Goal: Information Seeking & Learning: Find specific fact

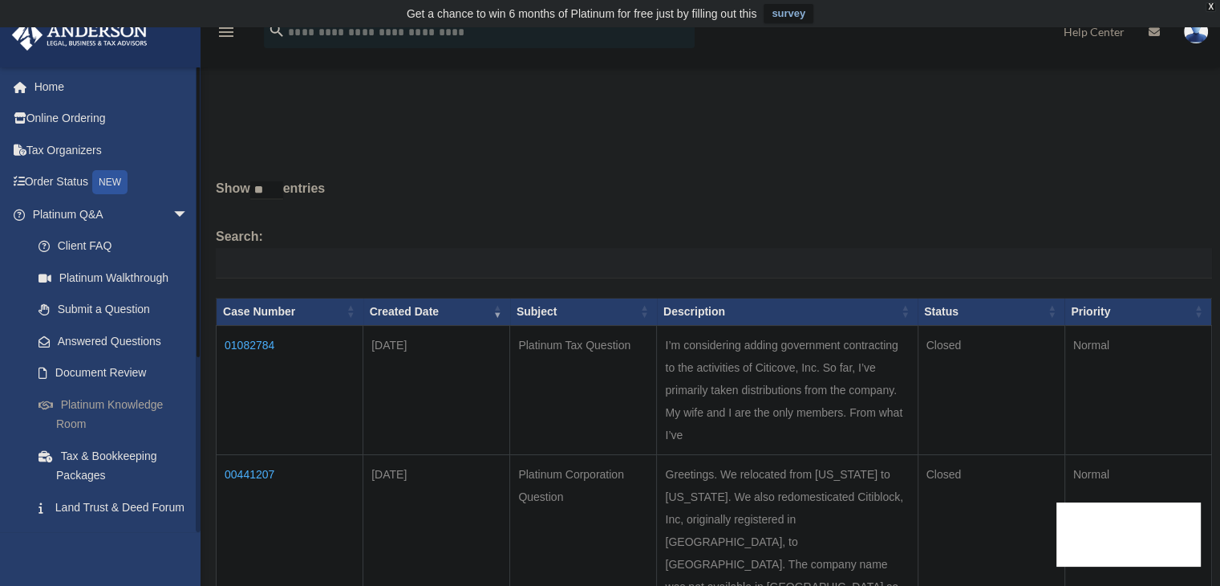
click at [106, 406] on link "Platinum Knowledge Room" at bounding box center [117, 413] width 190 height 51
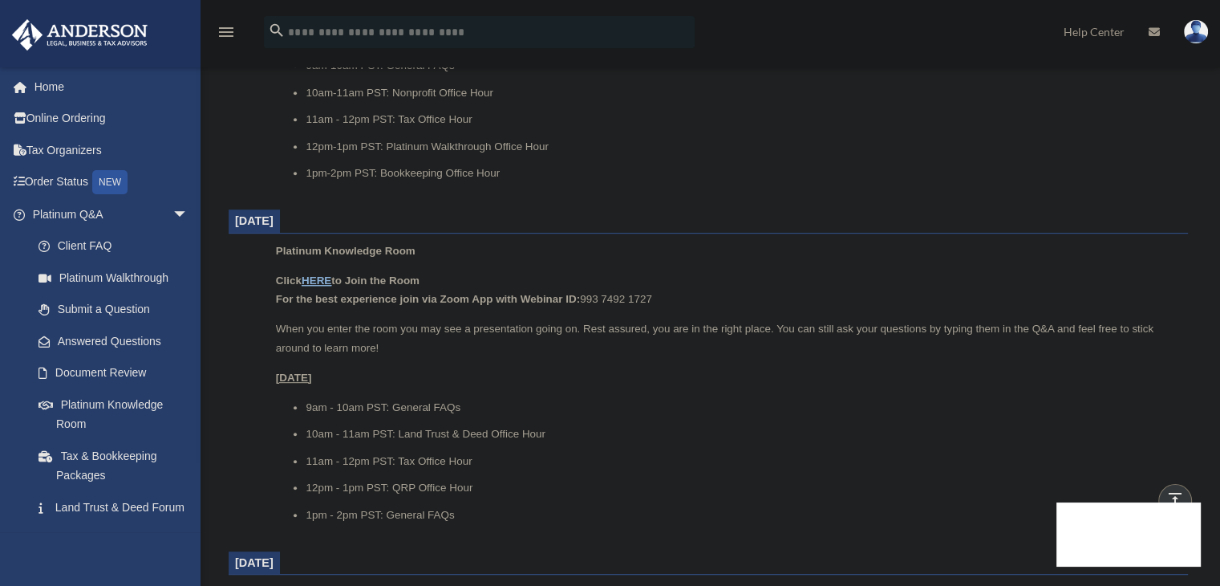
scroll to position [882, 0]
click at [616, 442] on ul "9am - 10am PST: General FAQs 10am - 11am PST: Land Trust & Deed Office Hour 11a…" at bounding box center [726, 460] width 901 height 127
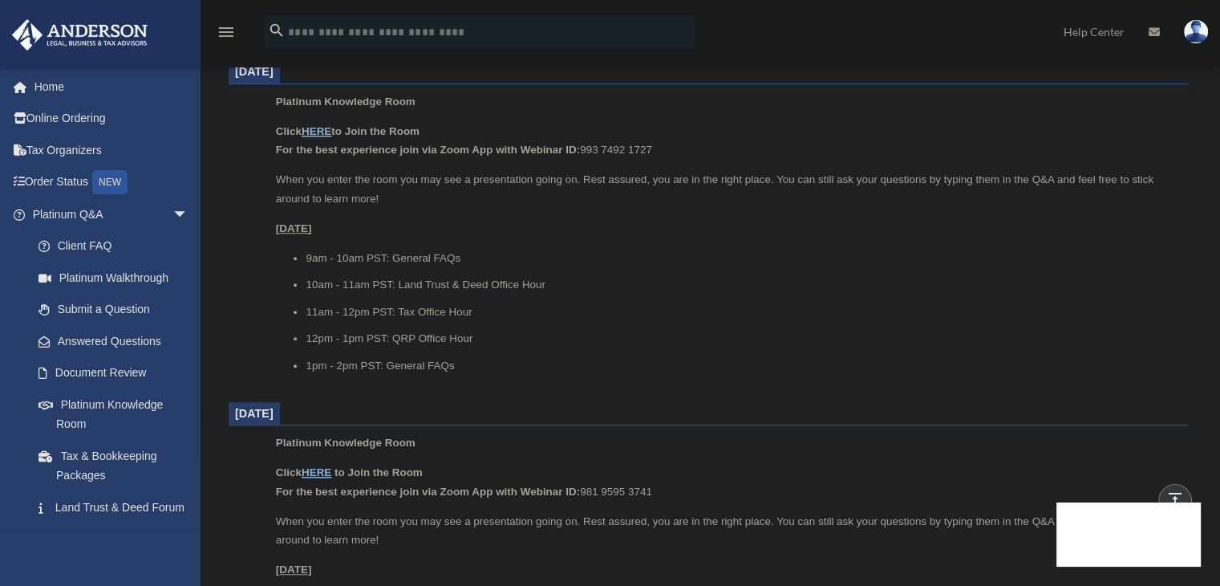
scroll to position [1043, 0]
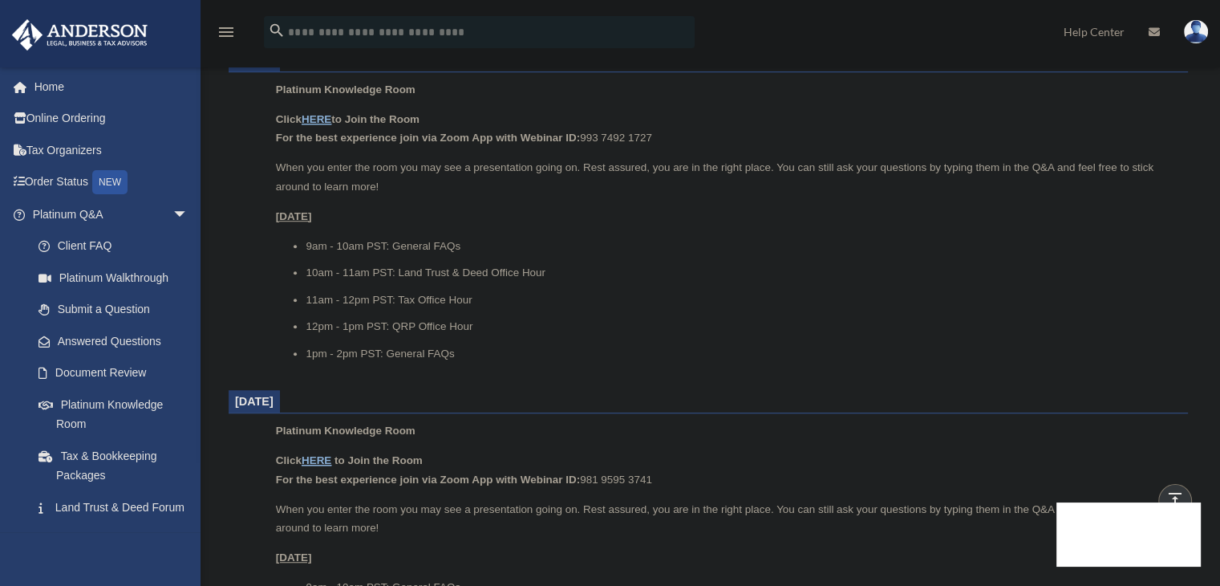
click at [581, 379] on dl "[DATE] Platinum Knowledge Room Click HERE to Join the Room For the best experie…" at bounding box center [708, 556] width 959 height 1698
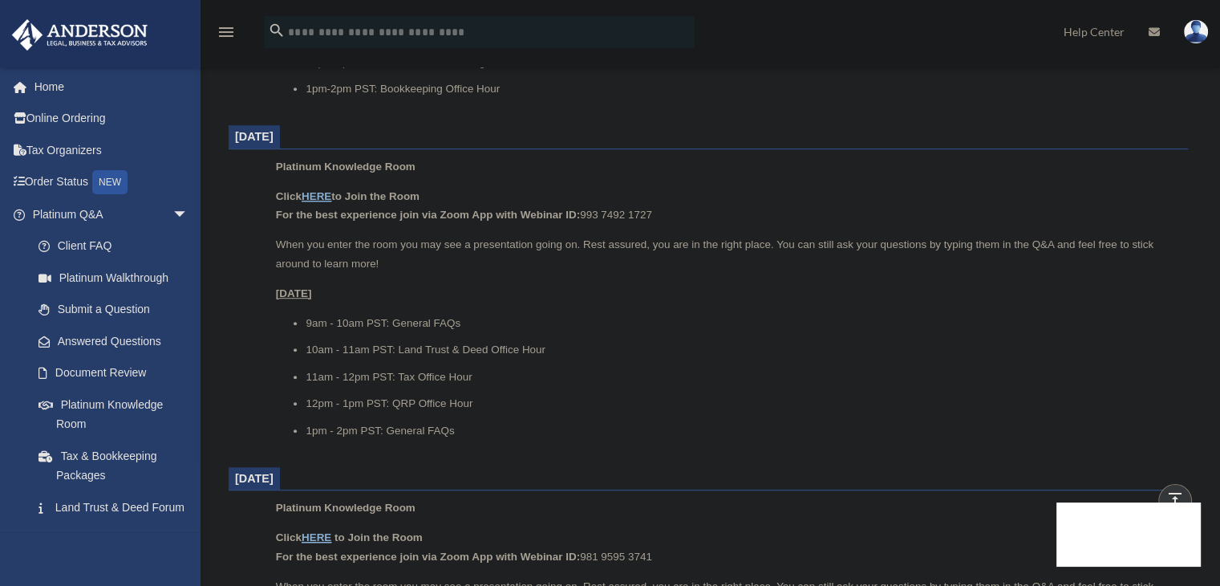
scroll to position [946, 0]
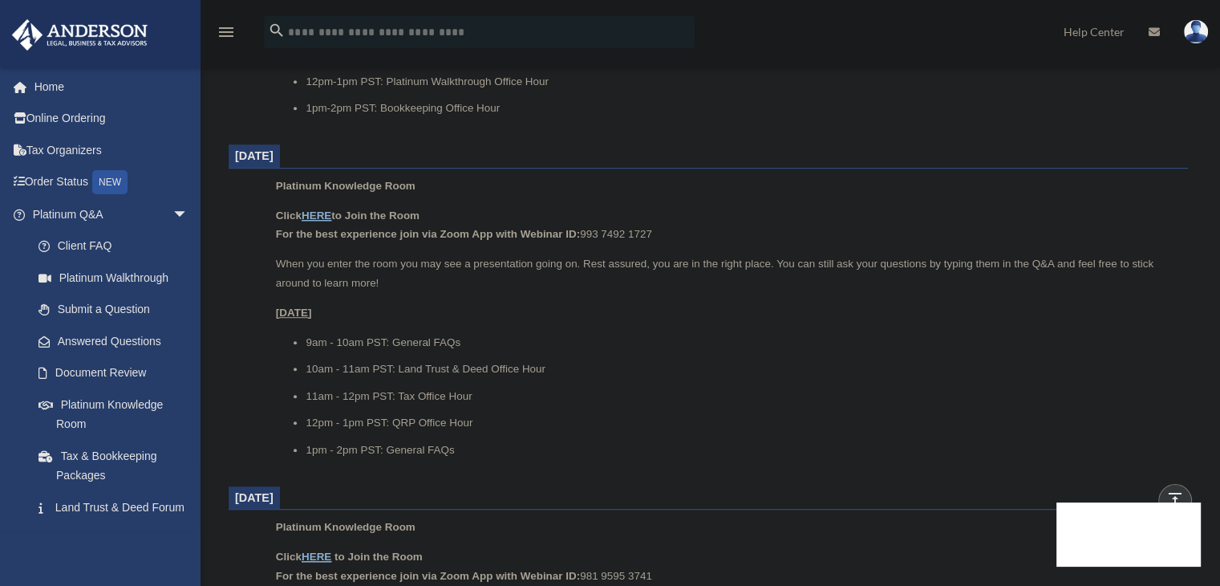
drag, startPoint x: 470, startPoint y: 233, endPoint x: 672, endPoint y: 234, distance: 202.1
click at [672, 234] on p "Click HERE to Join the Room For the best experience join via Zoom App with Webi…" at bounding box center [726, 225] width 901 height 38
drag, startPoint x: 671, startPoint y: 234, endPoint x: 267, endPoint y: 228, distance: 403.5
click at [267, 228] on ul "Platinum Knowledge Room Click HERE to Join the Room For the best experience joi…" at bounding box center [708, 323] width 937 height 294
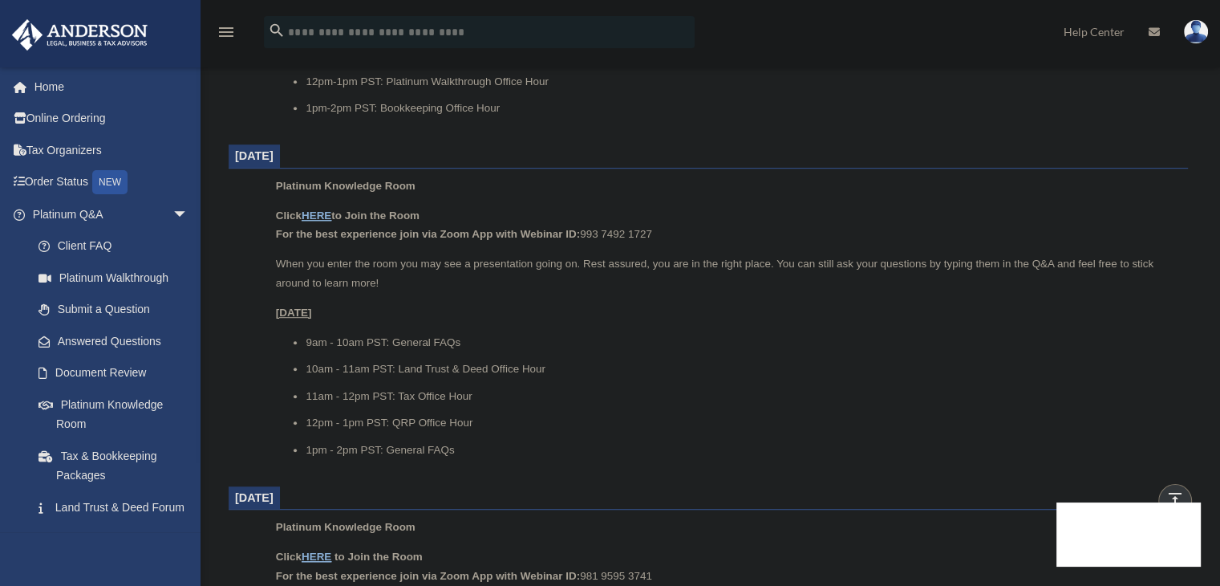
copy p "For the best experience join via Zoom App with Webinar ID: 993 7492 1727"
